Goal: Find specific page/section: Find specific page/section

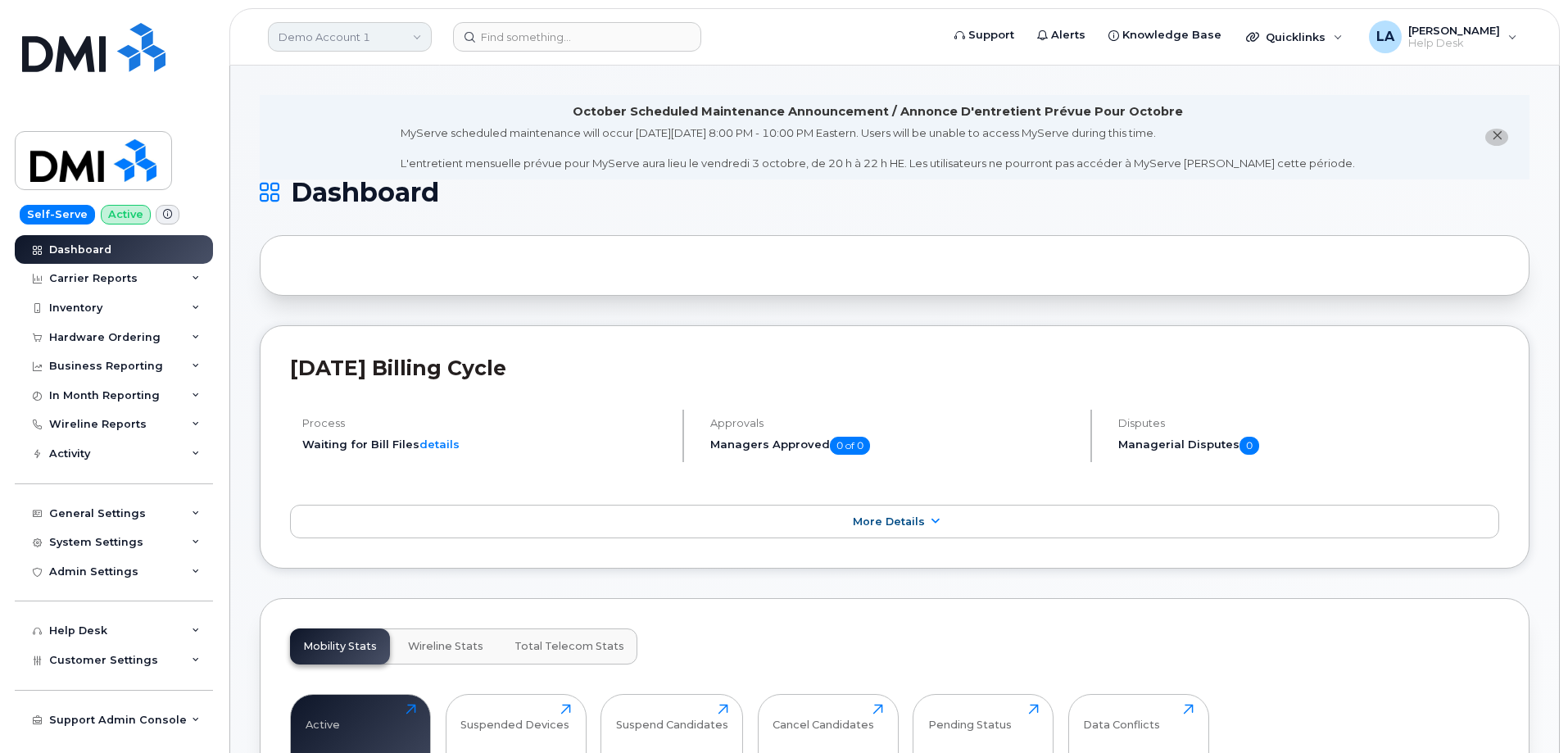
click at [369, 26] on link "Demo Account 1" at bounding box center [350, 37] width 163 height 30
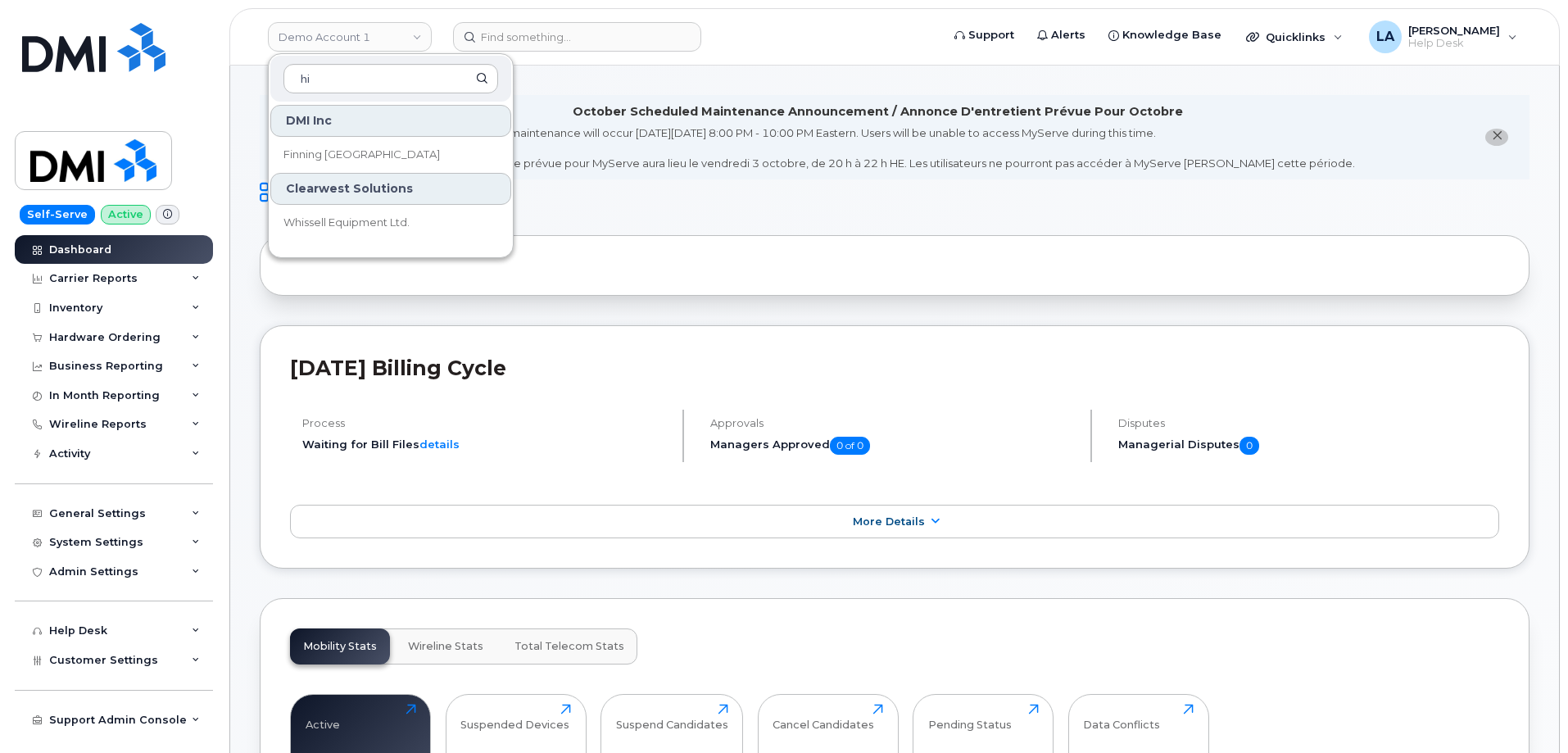
type input "h"
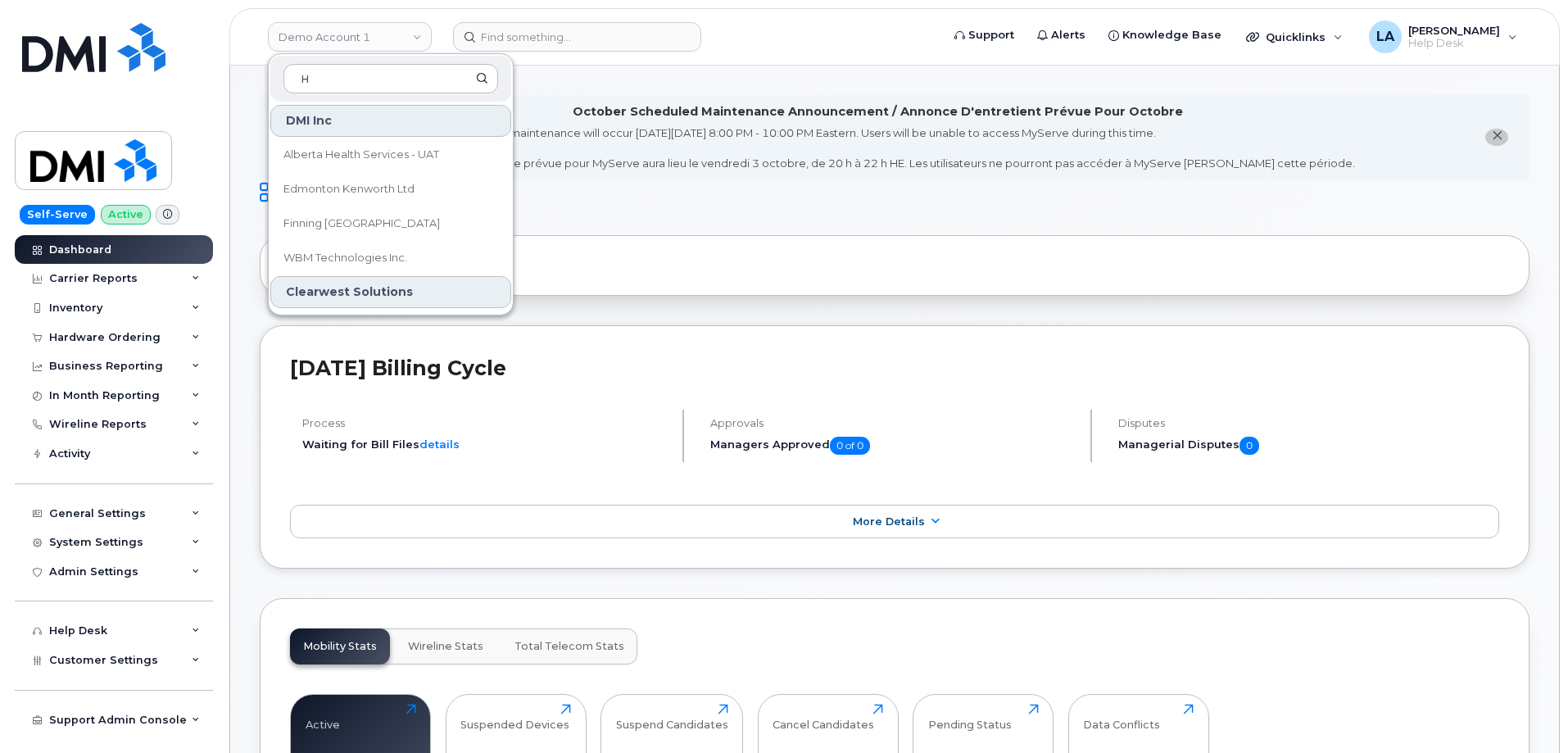
type input "H"
click at [575, 22] on input at bounding box center [577, 37] width 248 height 30
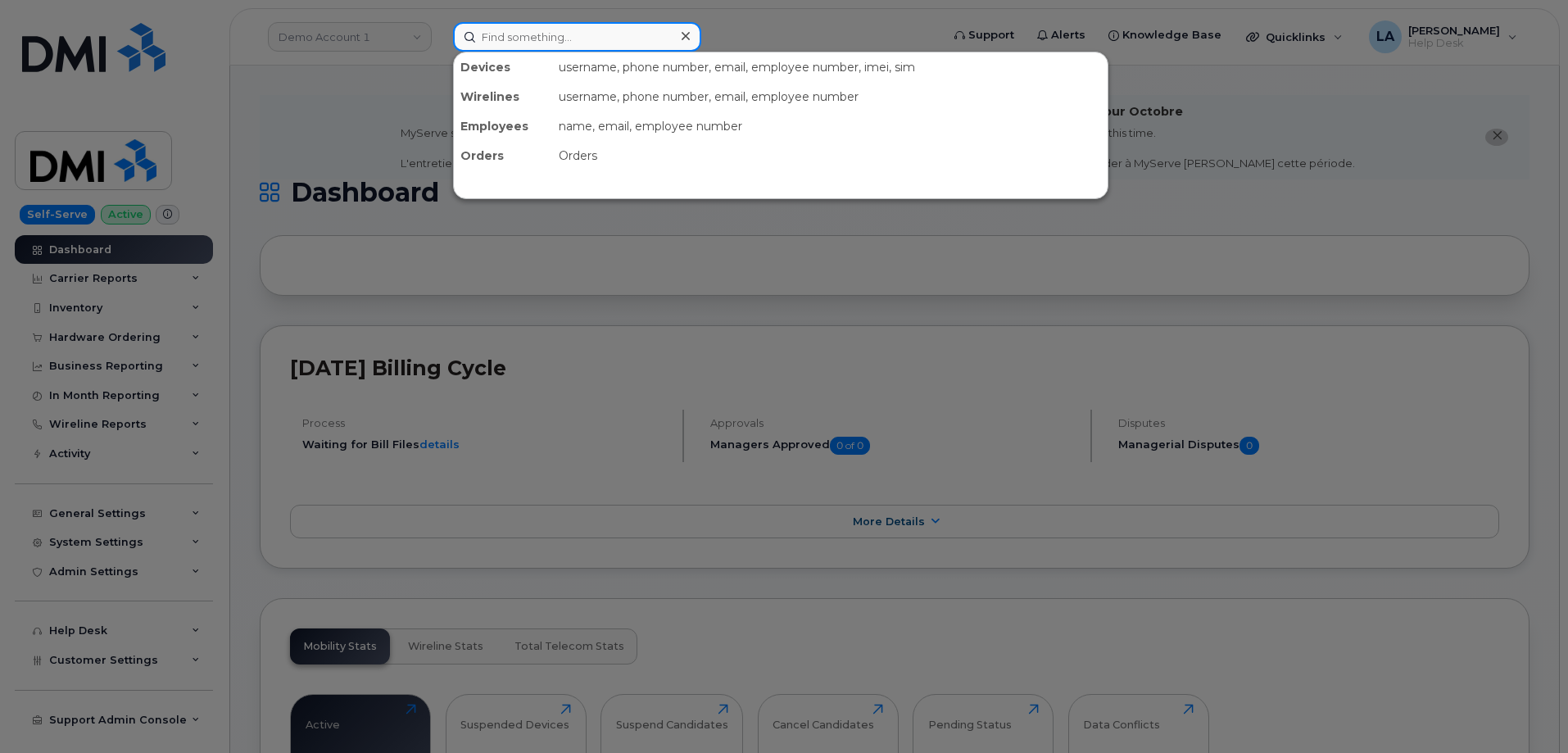
paste input "1022717"
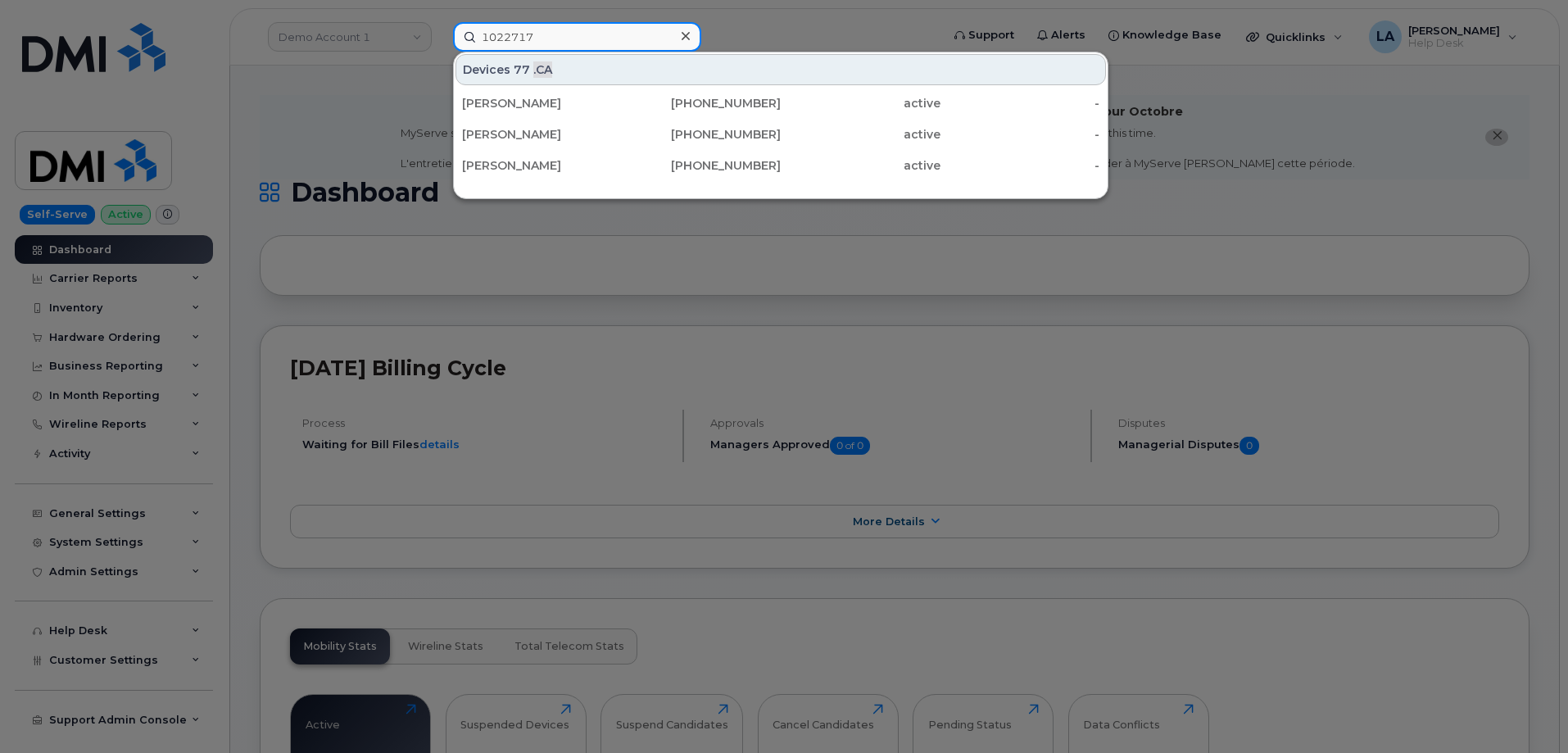
type input "1022717"
